Goal: Navigation & Orientation: Find specific page/section

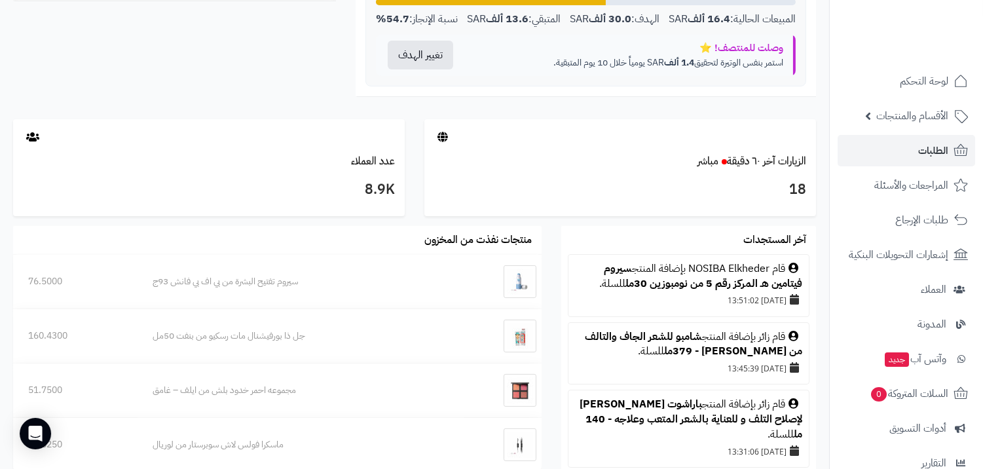
scroll to position [436, 0]
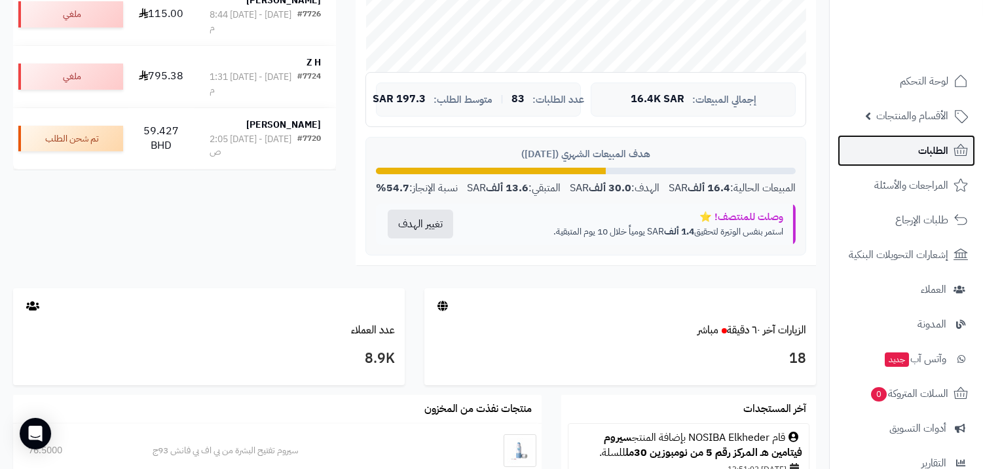
click at [928, 147] on span "الطلبات" at bounding box center [933, 150] width 30 height 18
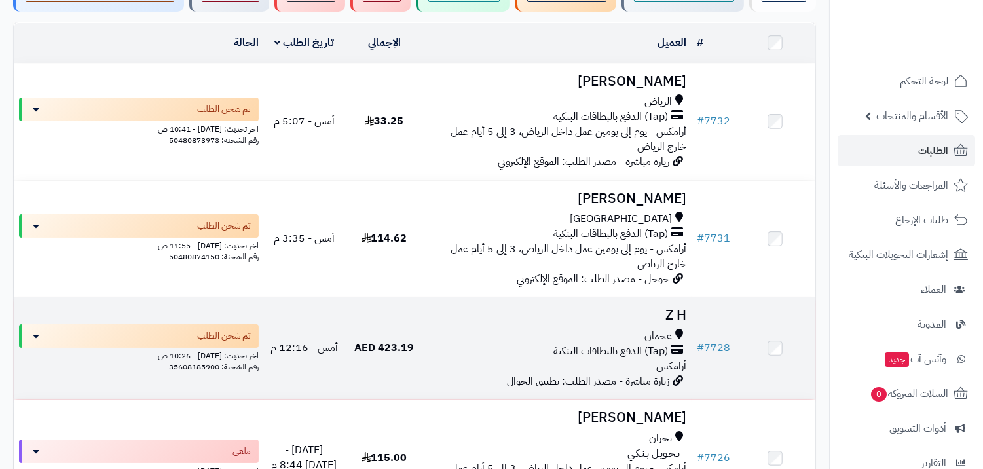
scroll to position [145, 0]
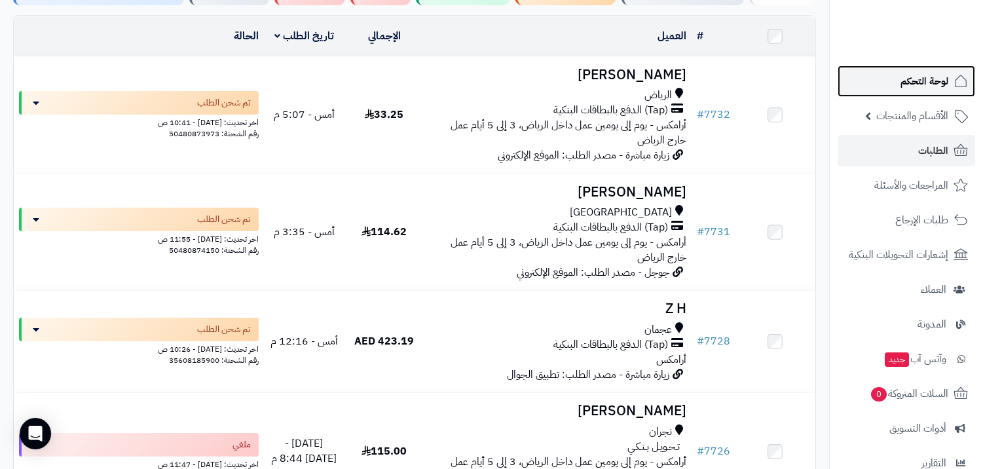
click at [911, 77] on span "لوحة التحكم" at bounding box center [924, 81] width 48 height 18
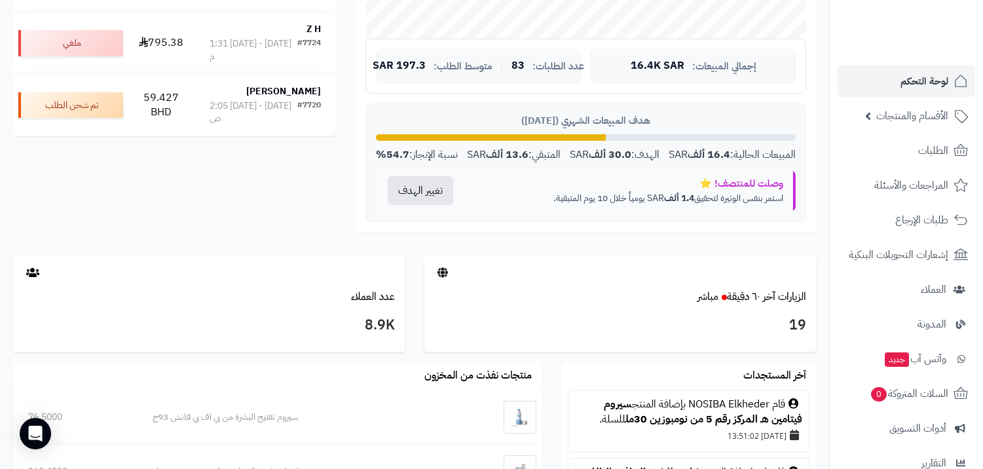
scroll to position [321, 0]
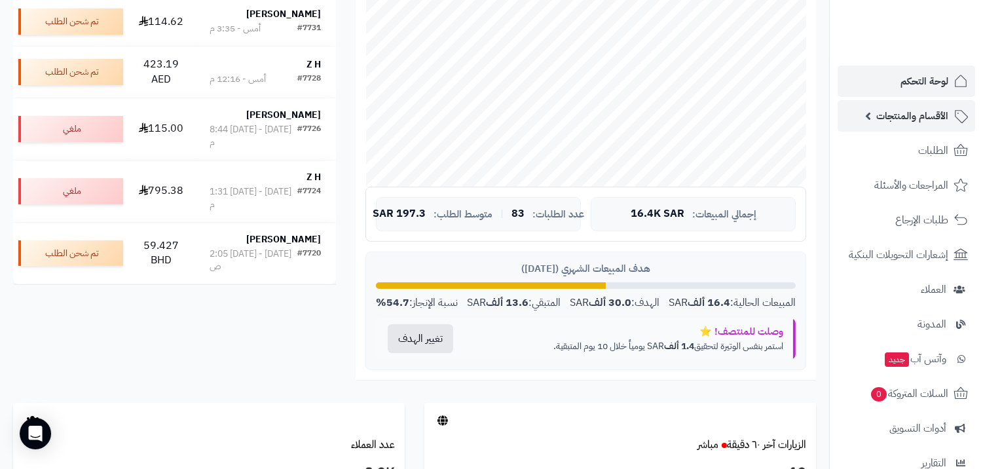
click at [898, 126] on link "الأقسام والمنتجات" at bounding box center [905, 115] width 137 height 31
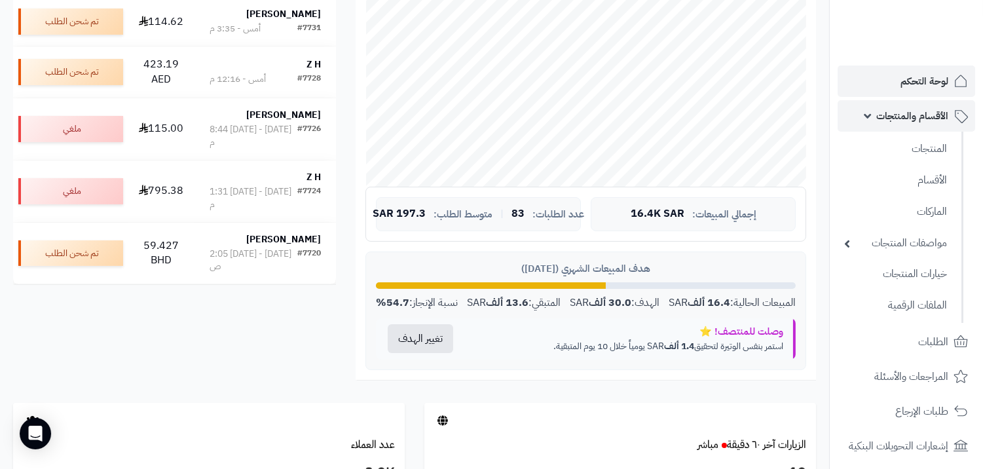
click at [898, 124] on span "الأقسام والمنتجات" at bounding box center [912, 116] width 72 height 18
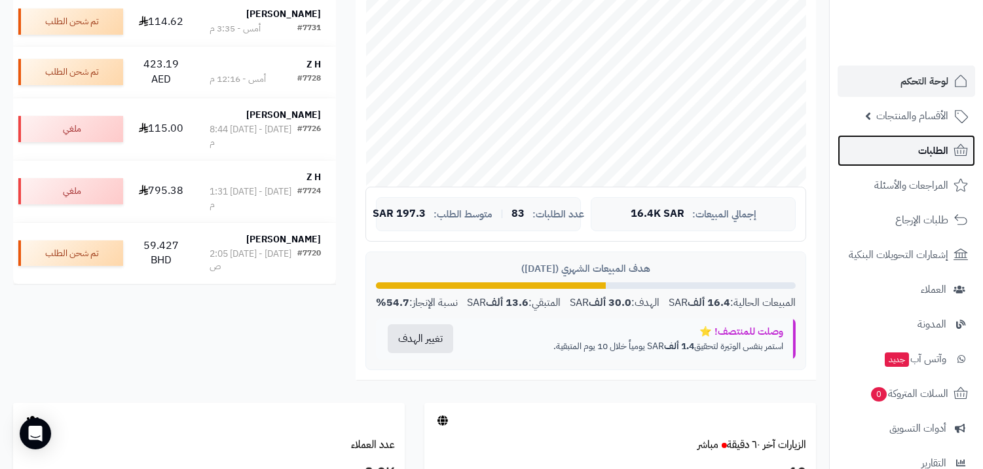
click at [902, 147] on link "الطلبات" at bounding box center [905, 150] width 137 height 31
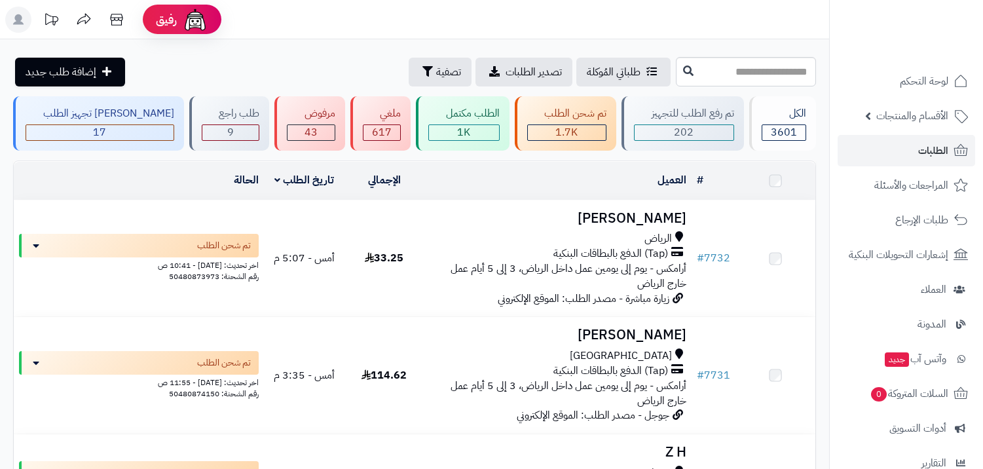
scroll to position [145, 0]
